Goal: Information Seeking & Learning: Learn about a topic

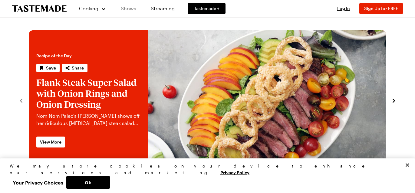
click at [127, 8] on link "Shows" at bounding box center [129, 8] width 28 height 17
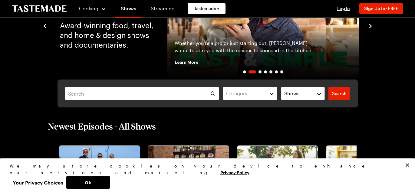
scroll to position [64, 0]
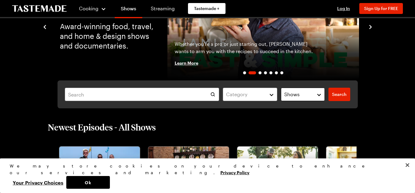
click at [297, 94] on span "Shows" at bounding box center [291, 94] width 15 height 7
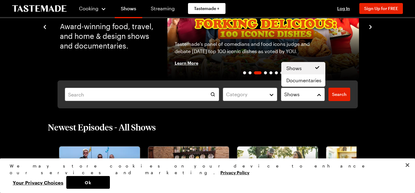
click at [136, 69] on div "Category Shows Search Search Shows Award-winning food, travel, and home & desig…" at bounding box center [208, 40] width 368 height 136
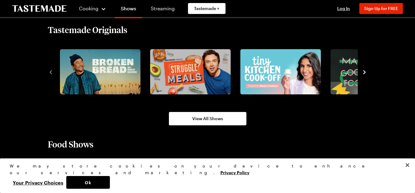
scroll to position [406, 0]
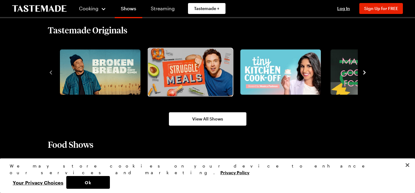
click at [201, 80] on img "2 / 8" at bounding box center [190, 72] width 85 height 48
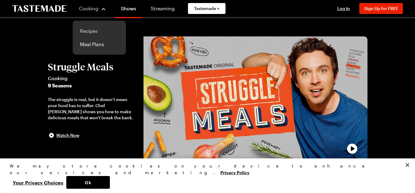
click at [85, 32] on link "Recipes" at bounding box center [99, 30] width 46 height 13
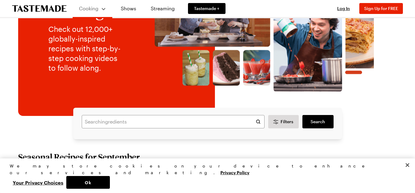
scroll to position [71, 0]
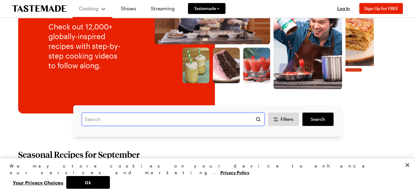
click at [102, 120] on input "text" at bounding box center [173, 118] width 183 height 13
type input "pizza struggle meals"
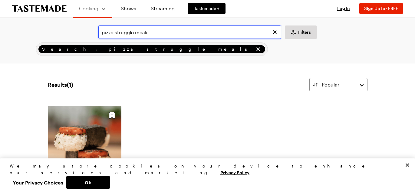
click at [152, 35] on input "pizza struggle meals" at bounding box center [189, 31] width 183 height 13
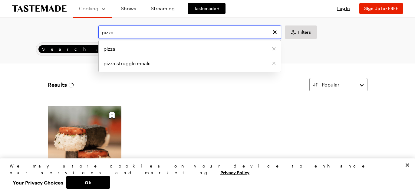
type input "pizza"
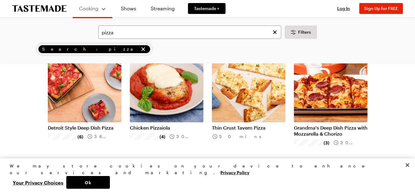
scroll to position [57, 0]
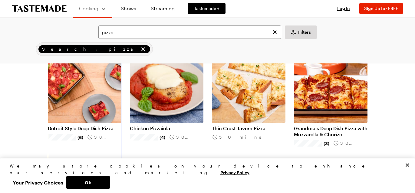
click at [75, 129] on link "Detroit Style Deep Dish Pizza" at bounding box center [85, 128] width 74 height 6
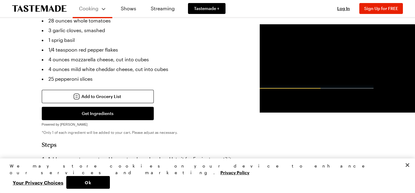
scroll to position [309, 0]
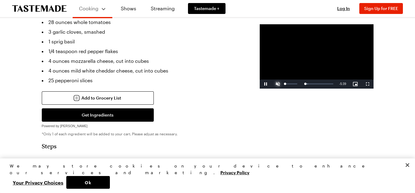
click at [272, 84] on span "Video Player" at bounding box center [278, 84] width 12 height 0
click at [260, 84] on span "Video Player" at bounding box center [266, 84] width 12 height 0
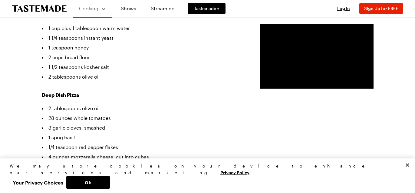
scroll to position [214, 0]
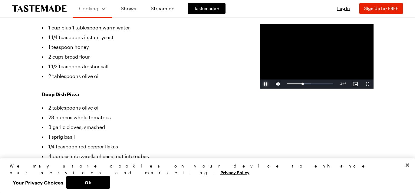
click at [260, 84] on span "Video Player" at bounding box center [266, 84] width 12 height 0
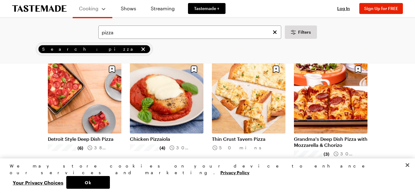
scroll to position [65, 0]
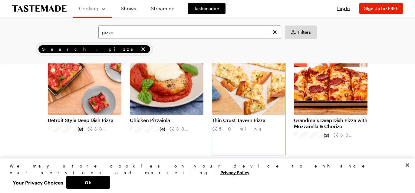
click at [246, 122] on link "Thin Crust Tavern Pizza" at bounding box center [249, 120] width 74 height 6
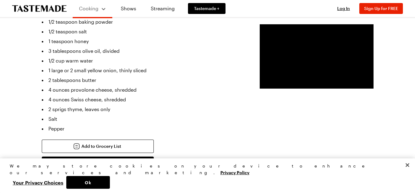
scroll to position [194, 0]
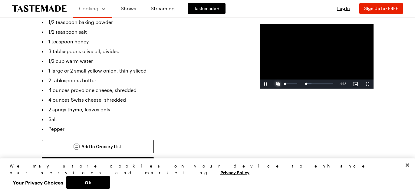
click at [272, 84] on span "Video Player" at bounding box center [278, 84] width 12 height 0
click at [260, 84] on span "Video Player" at bounding box center [266, 84] width 12 height 0
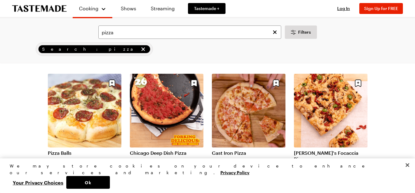
scroll to position [419, 0]
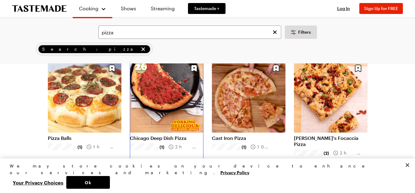
click at [158, 138] on link "Chicago Deep Dish Pizza" at bounding box center [167, 138] width 74 height 6
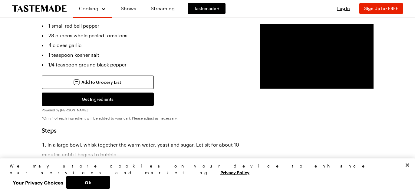
scroll to position [340, 0]
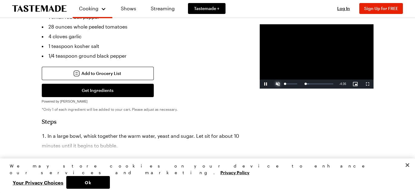
click at [272, 84] on span "Video Player" at bounding box center [278, 84] width 12 height 0
click at [260, 84] on span "Video Player" at bounding box center [266, 84] width 12 height 0
